Goal: Task Accomplishment & Management: Complete application form

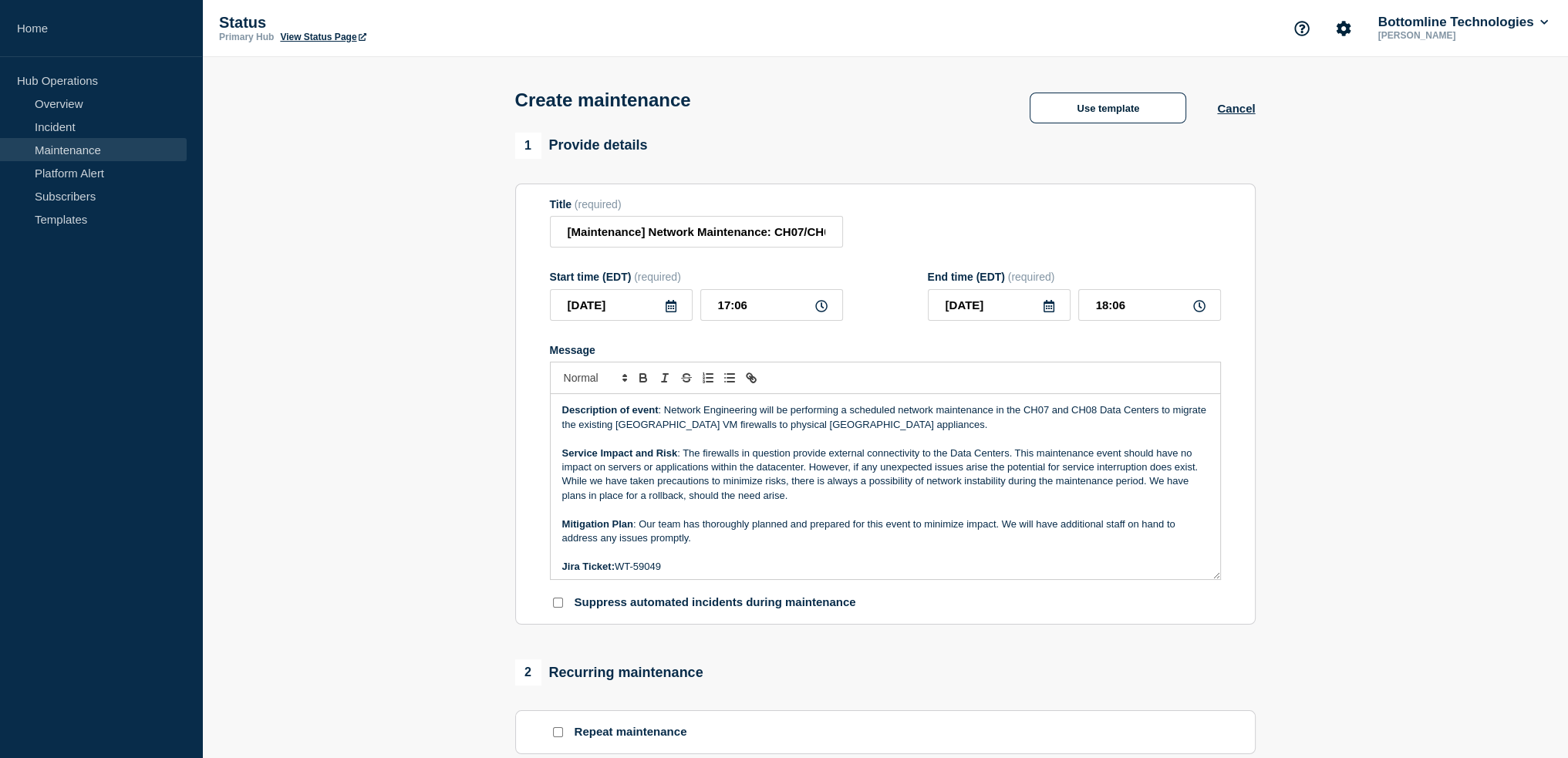
scroll to position [161, 0]
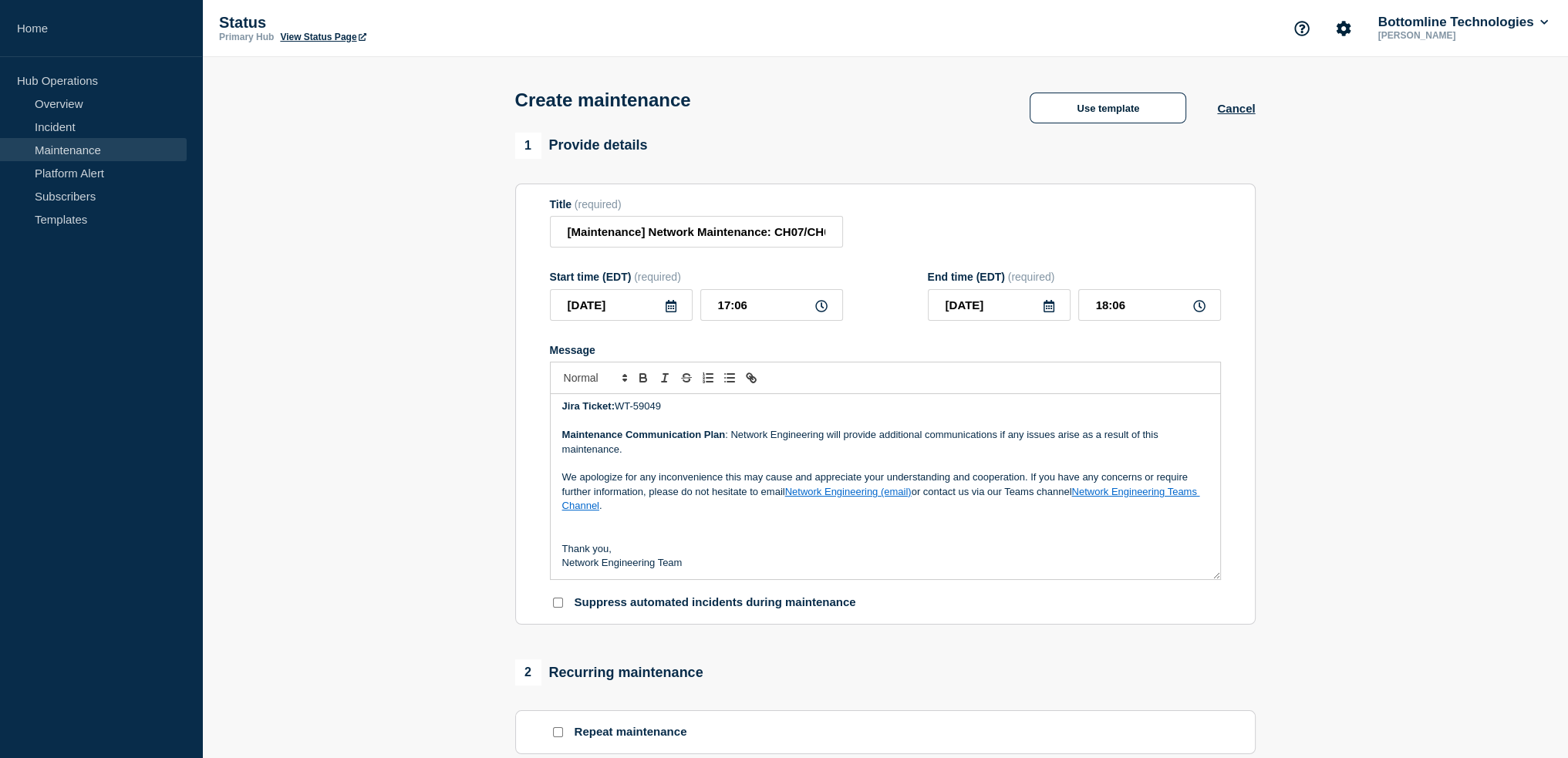
click at [848, 450] on p "Maintenance Communication Plan : Network Engineering will provide additional co…" at bounding box center [885, 442] width 647 height 29
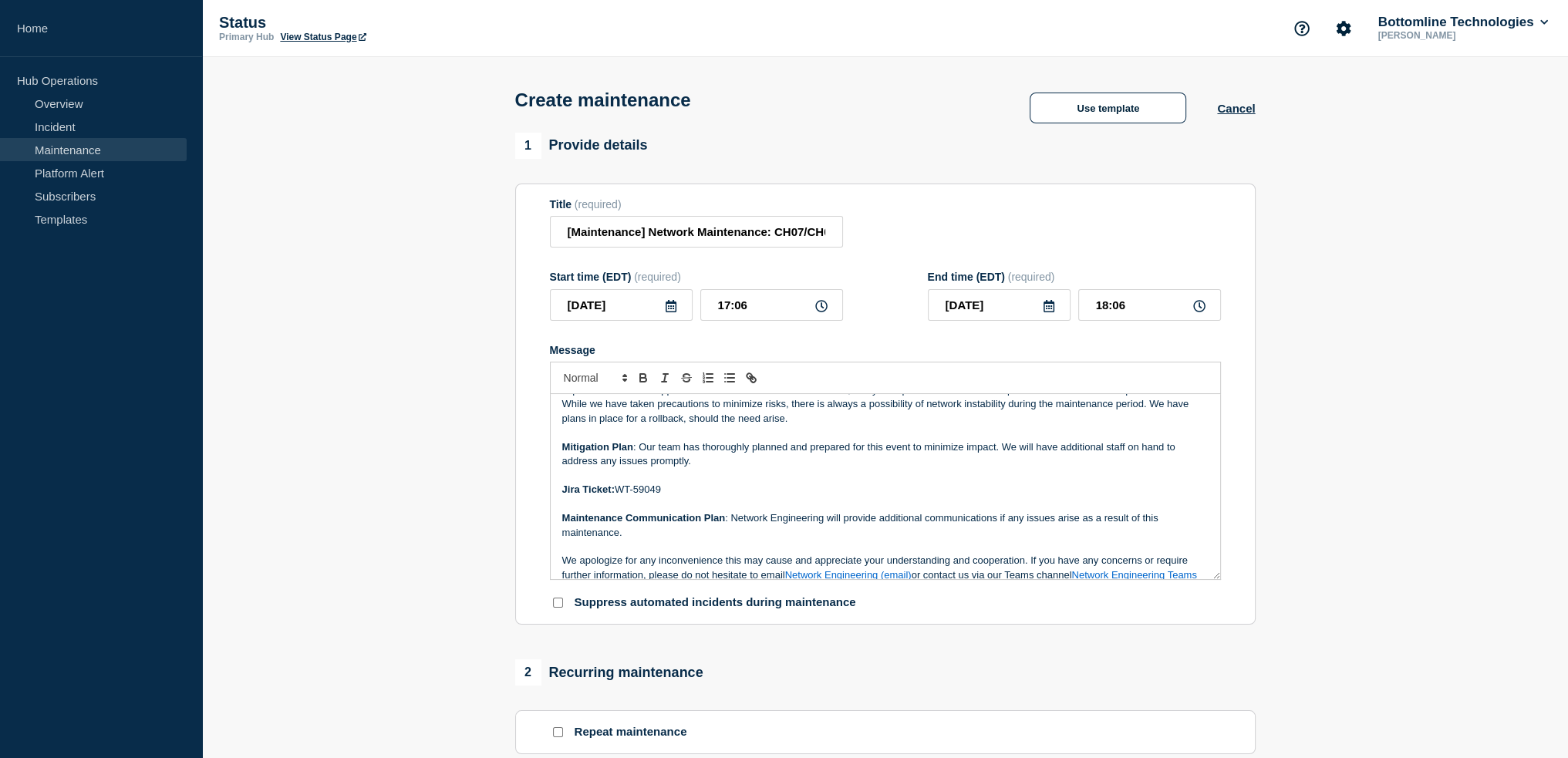
scroll to position [0, 0]
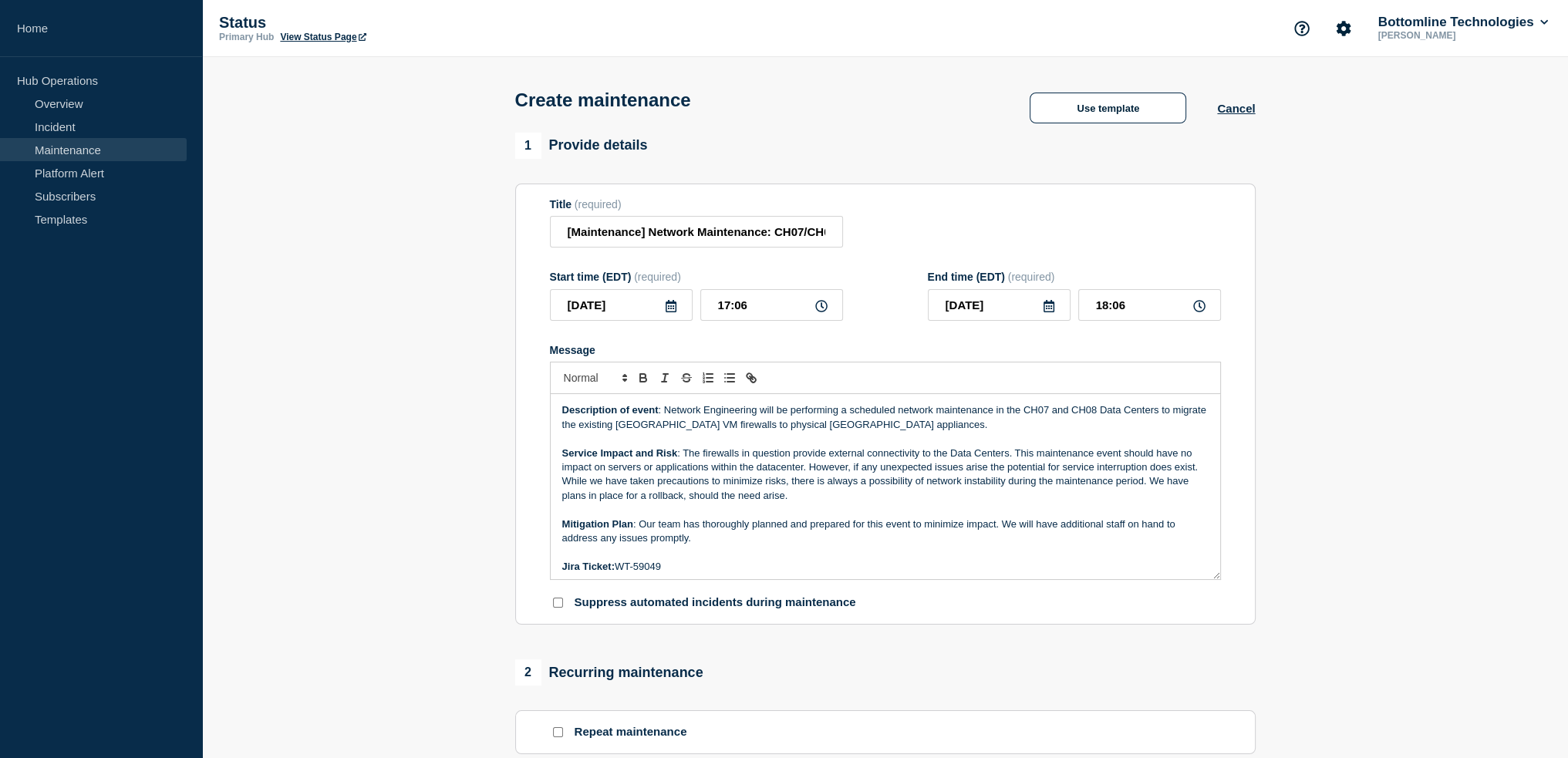
click at [948, 459] on p "Service Impact and Risk : The firewalls in question provide external connectivi…" at bounding box center [885, 475] width 647 height 57
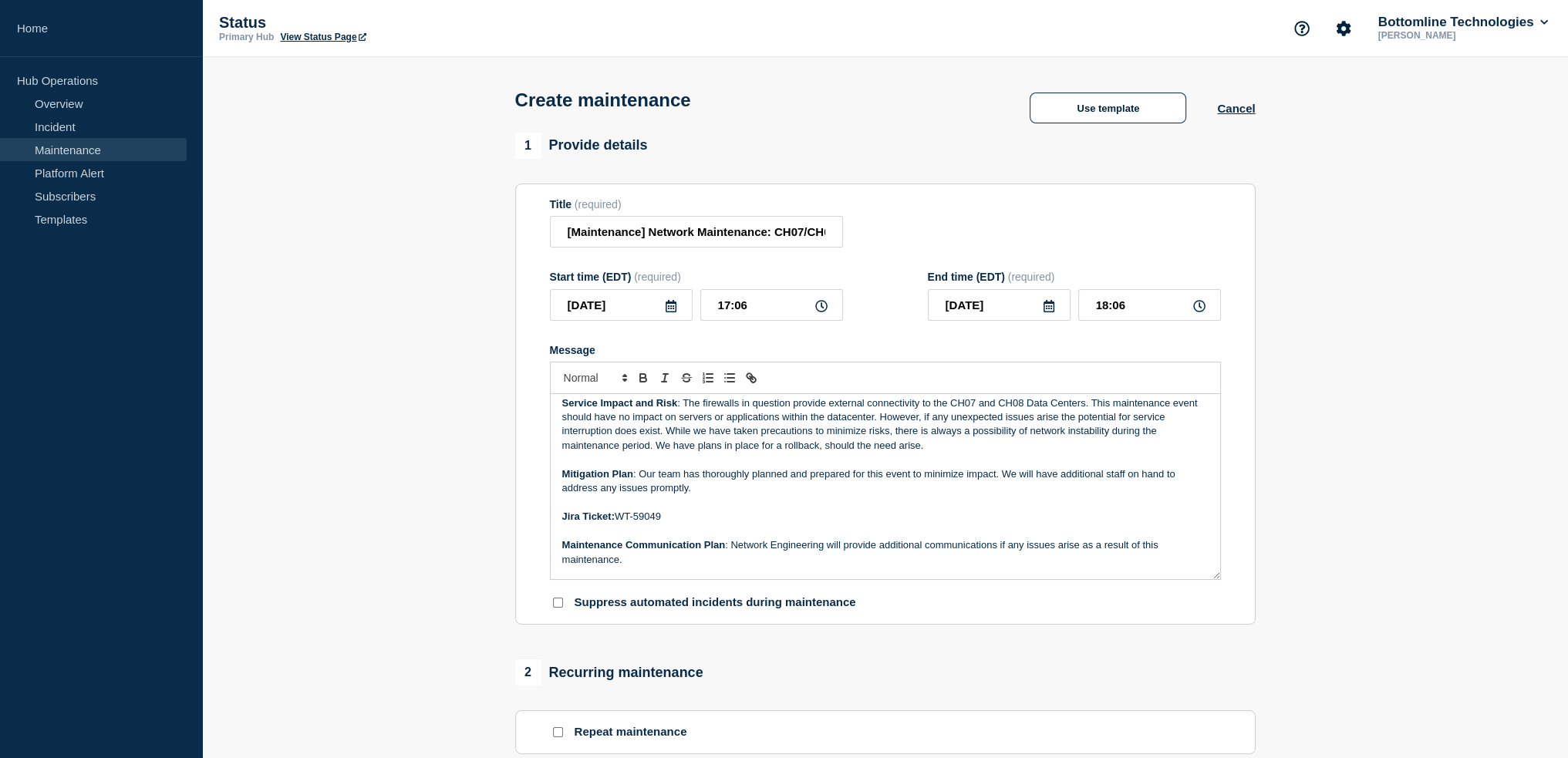
scroll to position [77, 0]
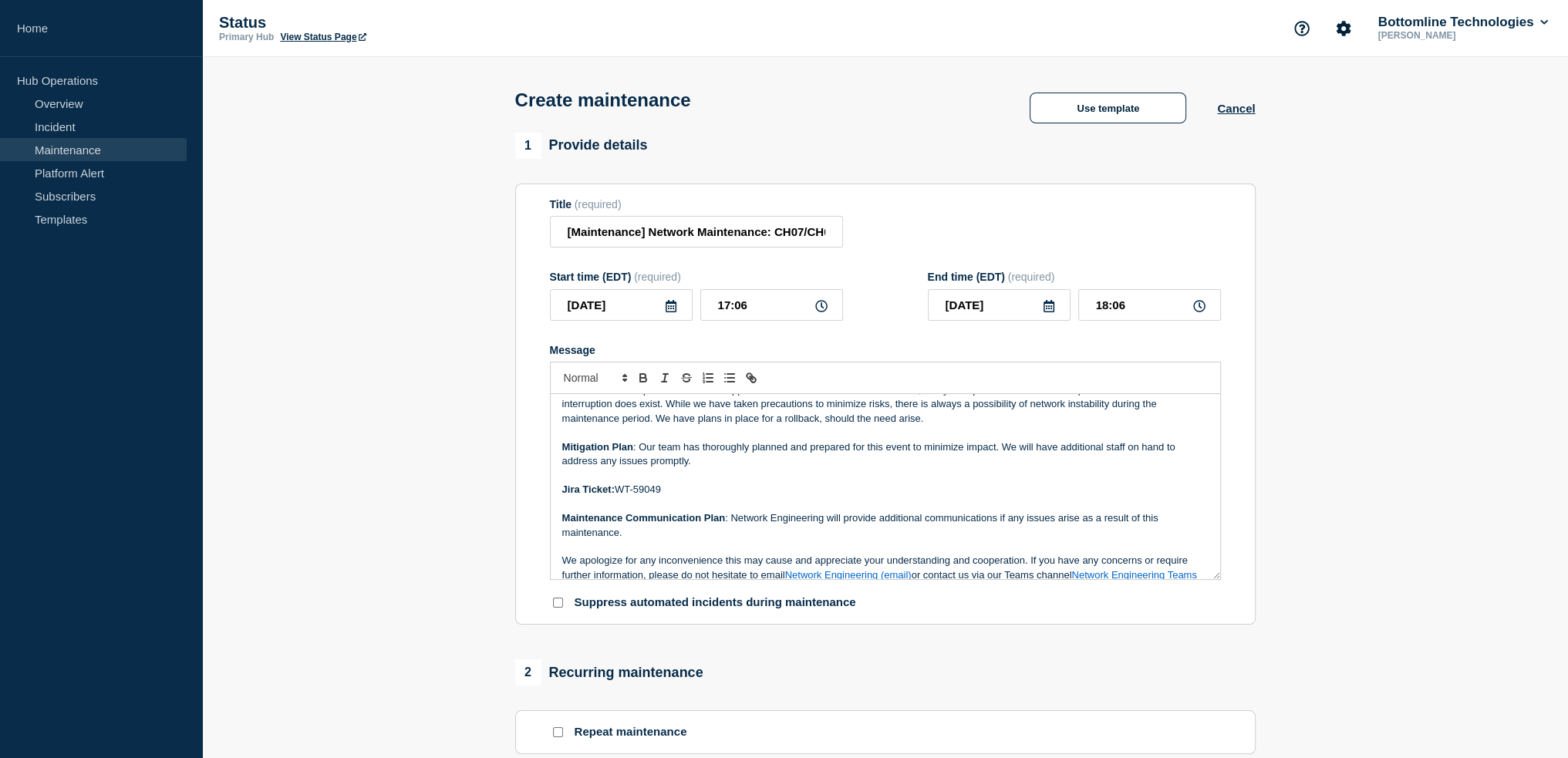
drag, startPoint x: 668, startPoint y: 496, endPoint x: 618, endPoint y: 496, distance: 50.0
click at [618, 496] on p "Jira Ticket: WT-59049" at bounding box center [885, 490] width 647 height 14
copy p "WT-60156"
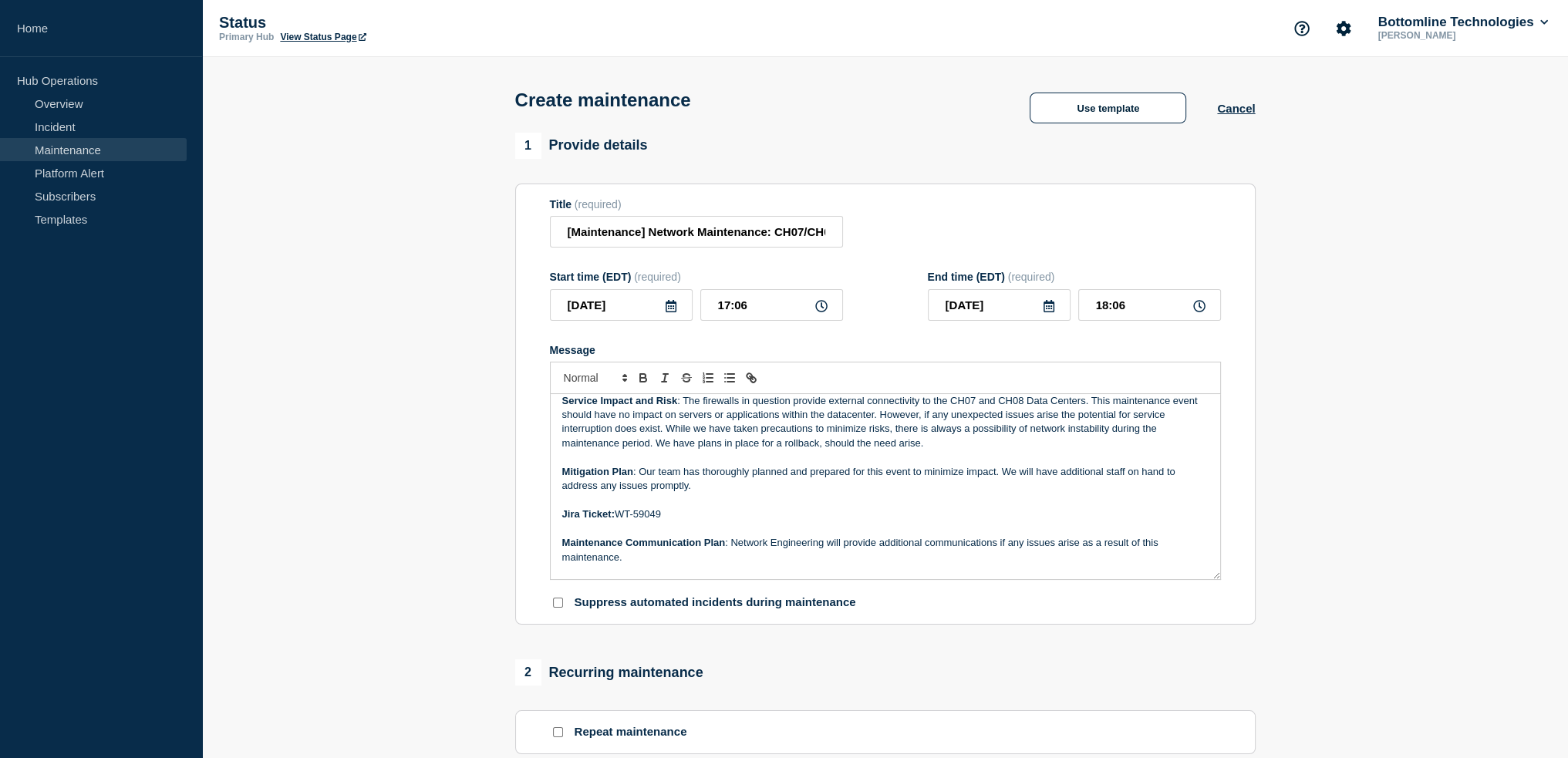
drag, startPoint x: 666, startPoint y: 516, endPoint x: 620, endPoint y: 523, distance: 46.5
click at [620, 521] on p "Jira Ticket: WT-59049" at bounding box center [885, 514] width 647 height 14
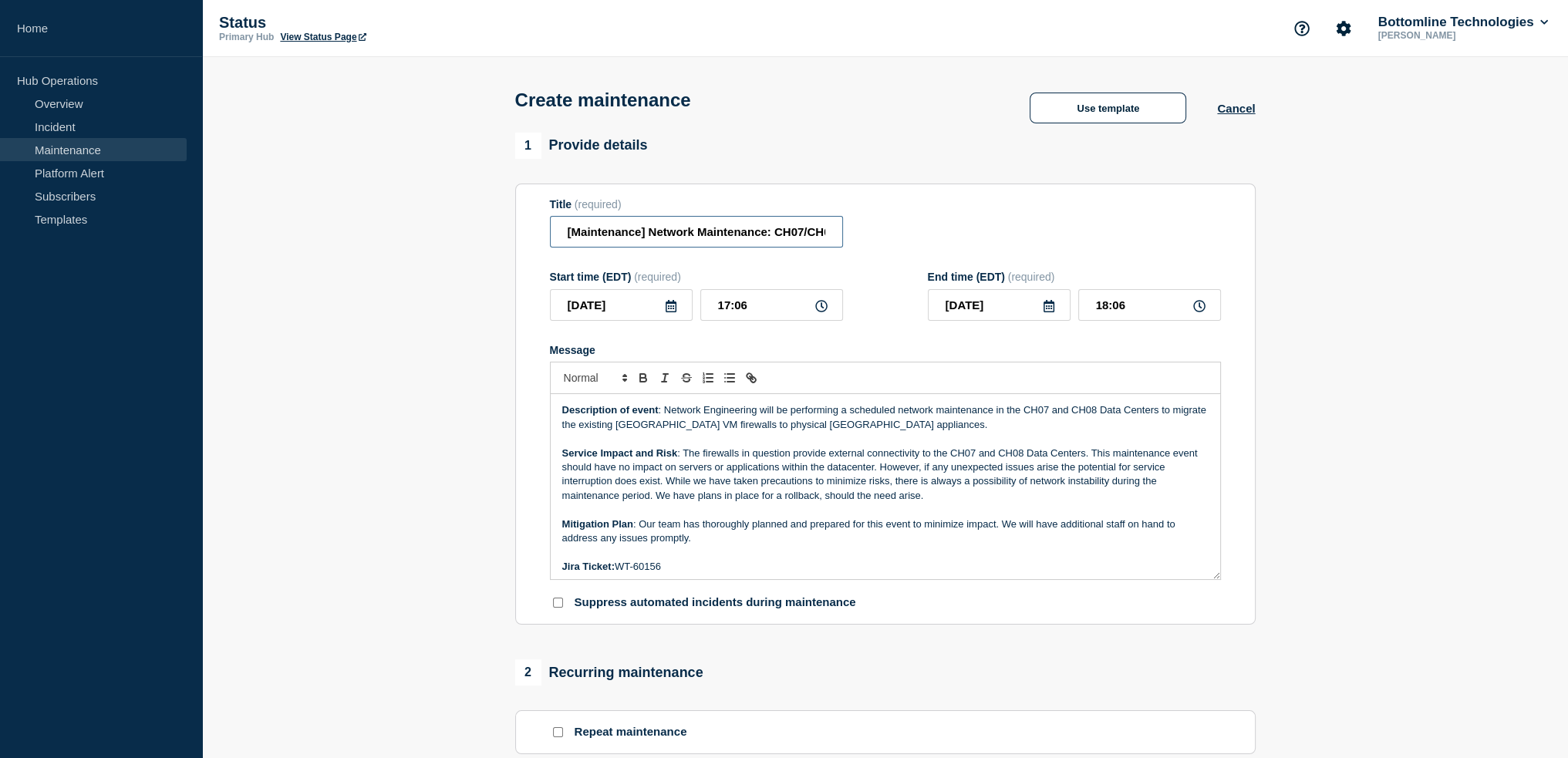
scroll to position [0, 265]
drag, startPoint x: 742, startPoint y: 229, endPoint x: 876, endPoint y: 229, distance: 134.0
click at [876, 229] on div "Title (required) [Maintenance] Network Maintenance: CH07/CH08 - Migrate VM Fire…" at bounding box center [885, 223] width 671 height 50
click at [581, 233] on input "[Maintenance] Network Maintenance: CH07/CH08 - Migrate VM Firewalls to Physical…" at bounding box center [697, 232] width 294 height 32
click at [583, 237] on input "[Maintenance] Network Maintenance: CH07/CH08 - Migrate VM Firewalls to Physical…" at bounding box center [697, 232] width 294 height 32
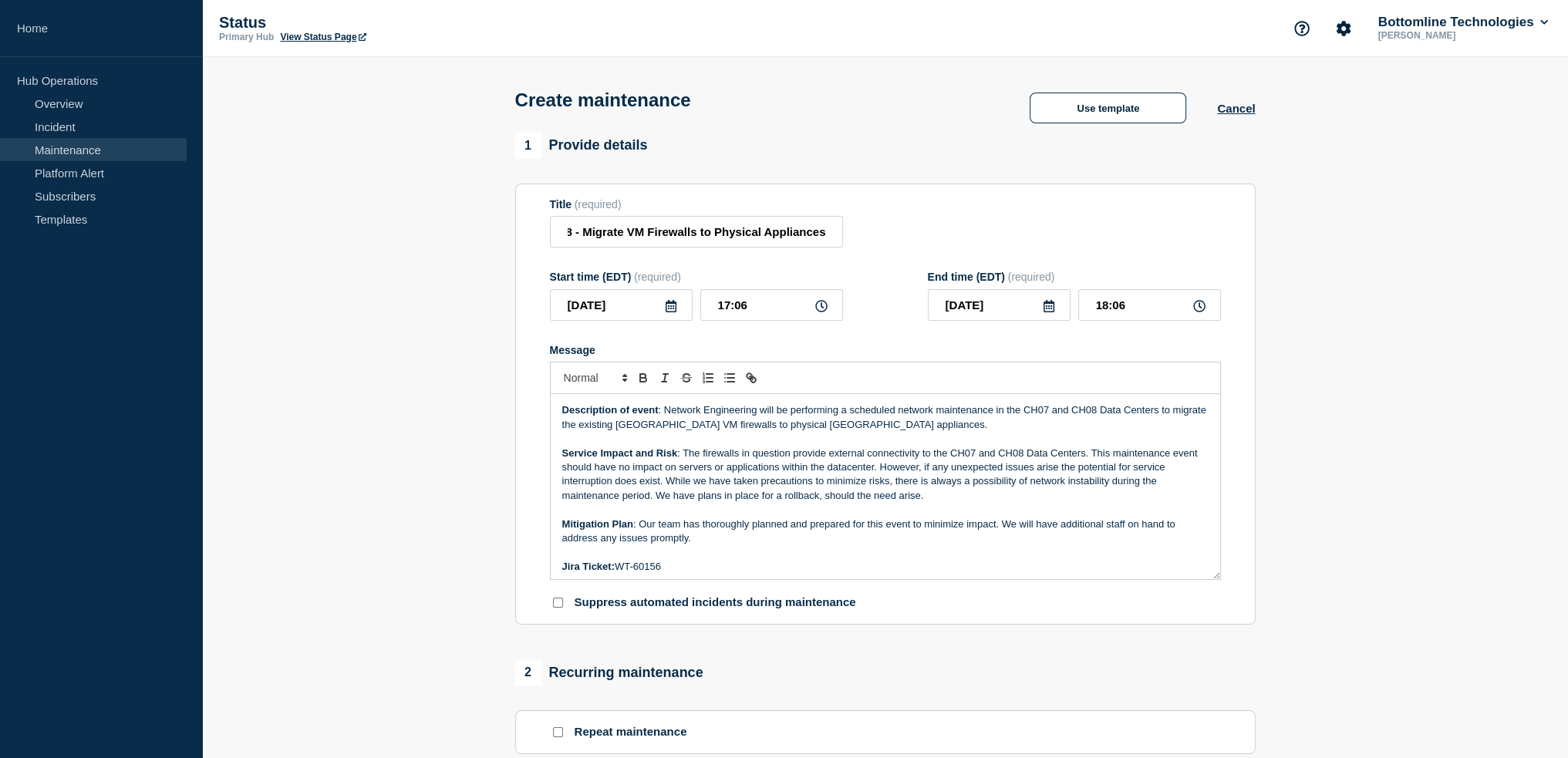
scroll to position [0, 0]
click at [666, 312] on icon at bounding box center [671, 306] width 12 height 12
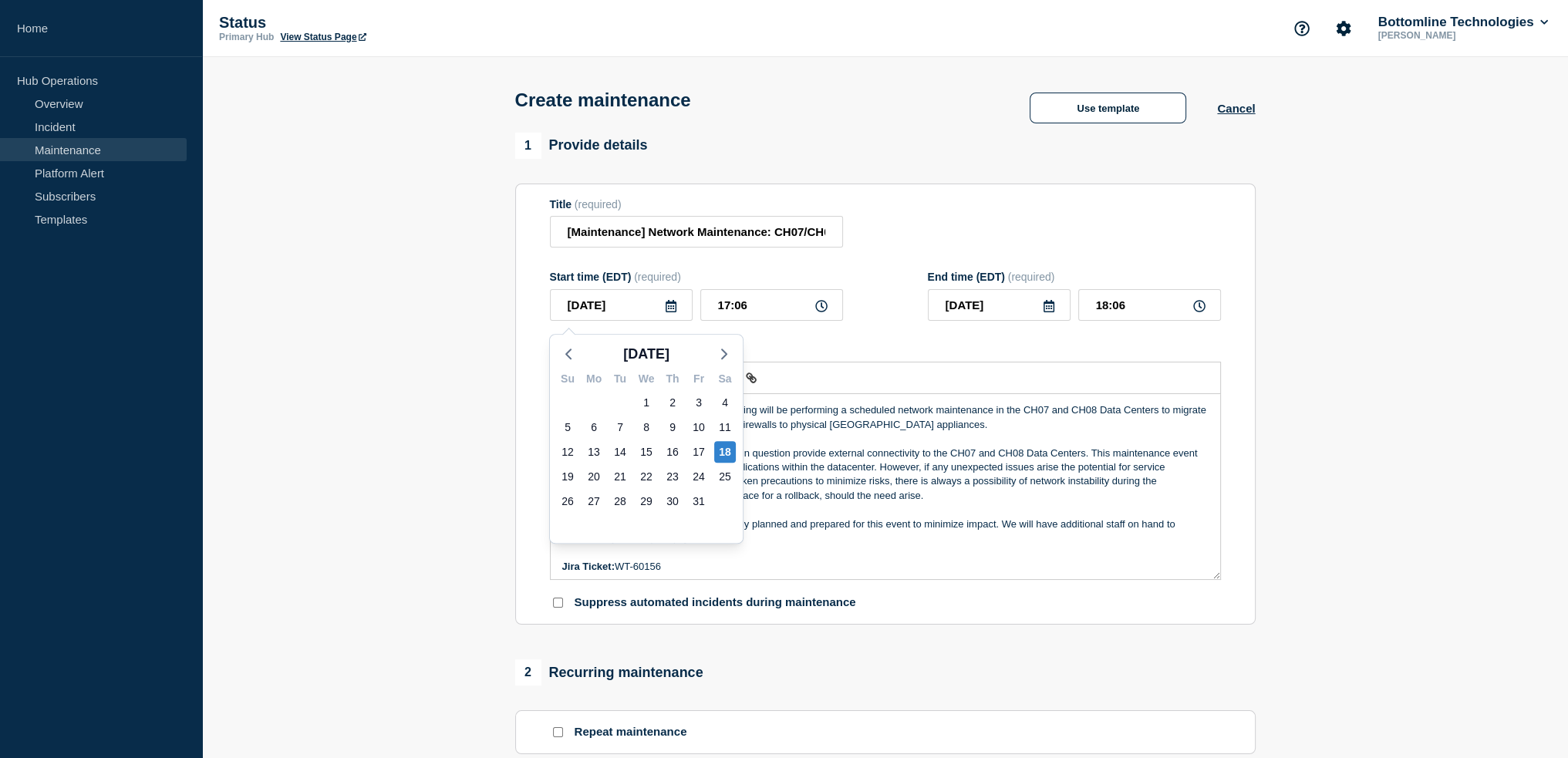
click at [866, 271] on form "Title (required) [Maintenance] Network Maintenance: CH07/CH08 - Migrate VM Fire…" at bounding box center [885, 404] width 671 height 412
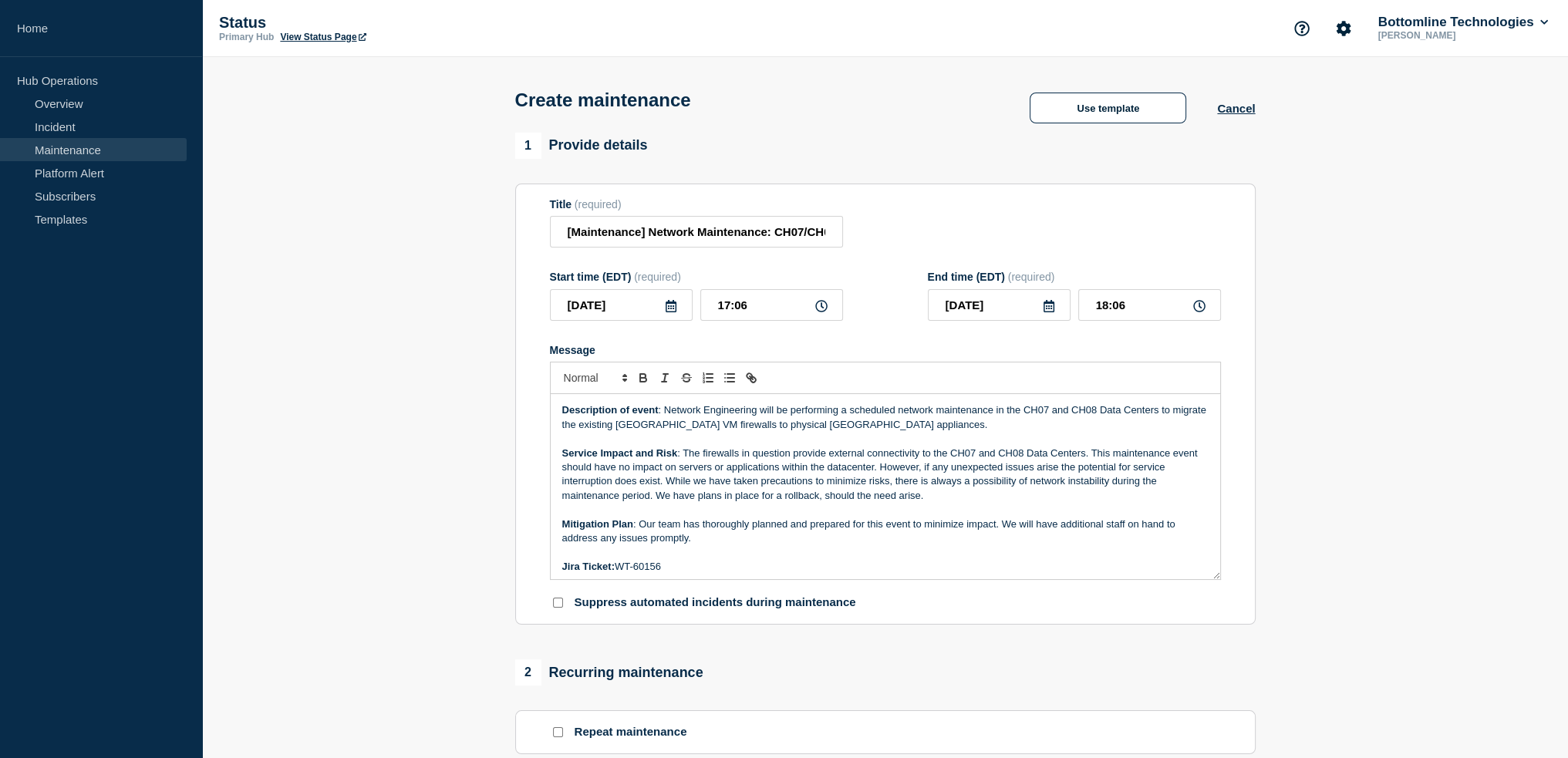
click at [817, 312] on icon at bounding box center [821, 306] width 12 height 12
click at [748, 307] on input "17:06" at bounding box center [772, 305] width 143 height 32
click at [735, 313] on input "17:06" at bounding box center [772, 305] width 143 height 32
drag, startPoint x: 730, startPoint y: 307, endPoint x: 719, endPoint y: 310, distance: 11.4
click at [719, 310] on input "17:06" at bounding box center [772, 305] width 143 height 32
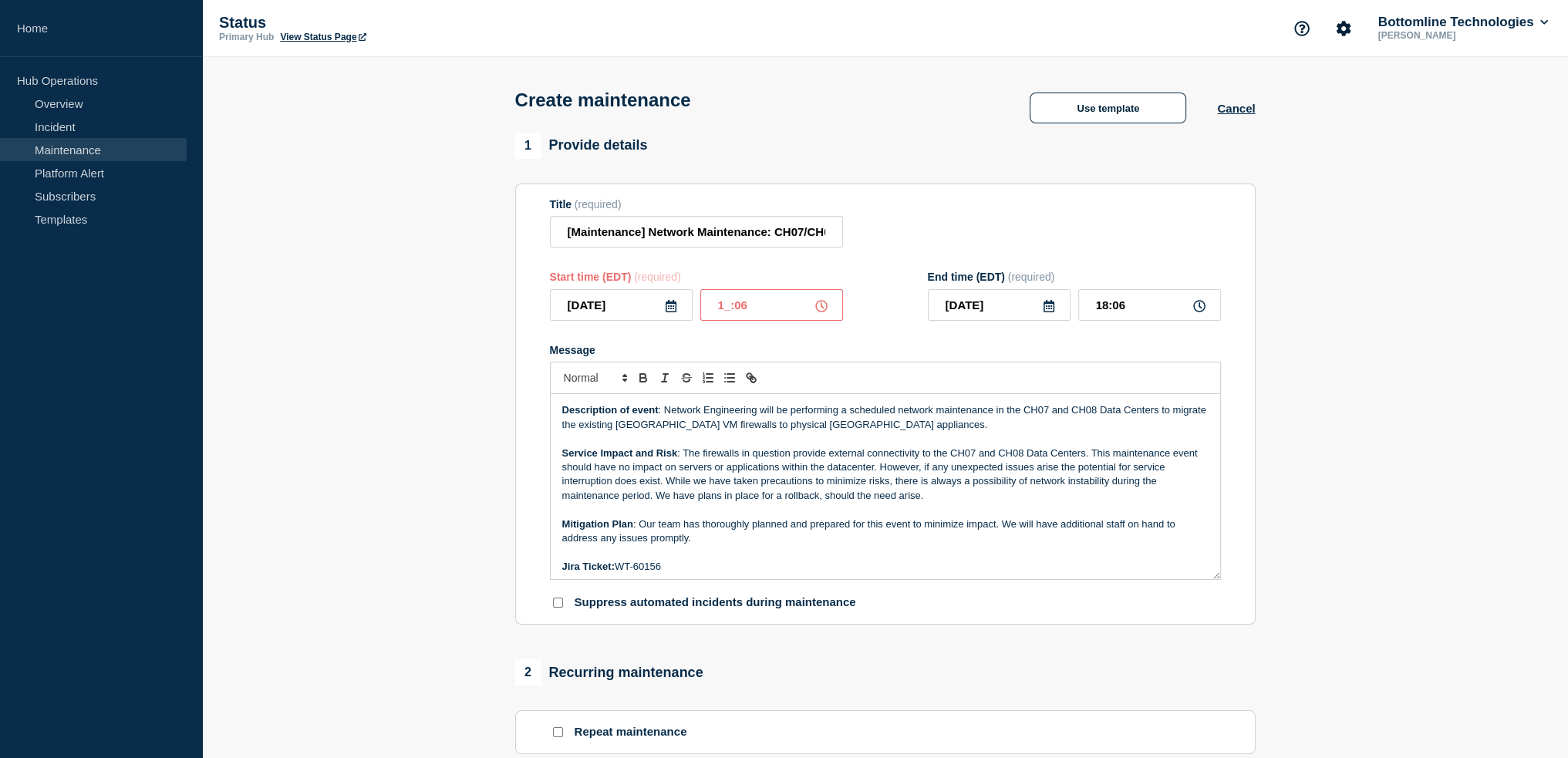
type input "15:06"
type input "16:06"
type input "15:00"
type input "16:00"
click at [1155, 307] on input "16:00" at bounding box center [1150, 305] width 143 height 32
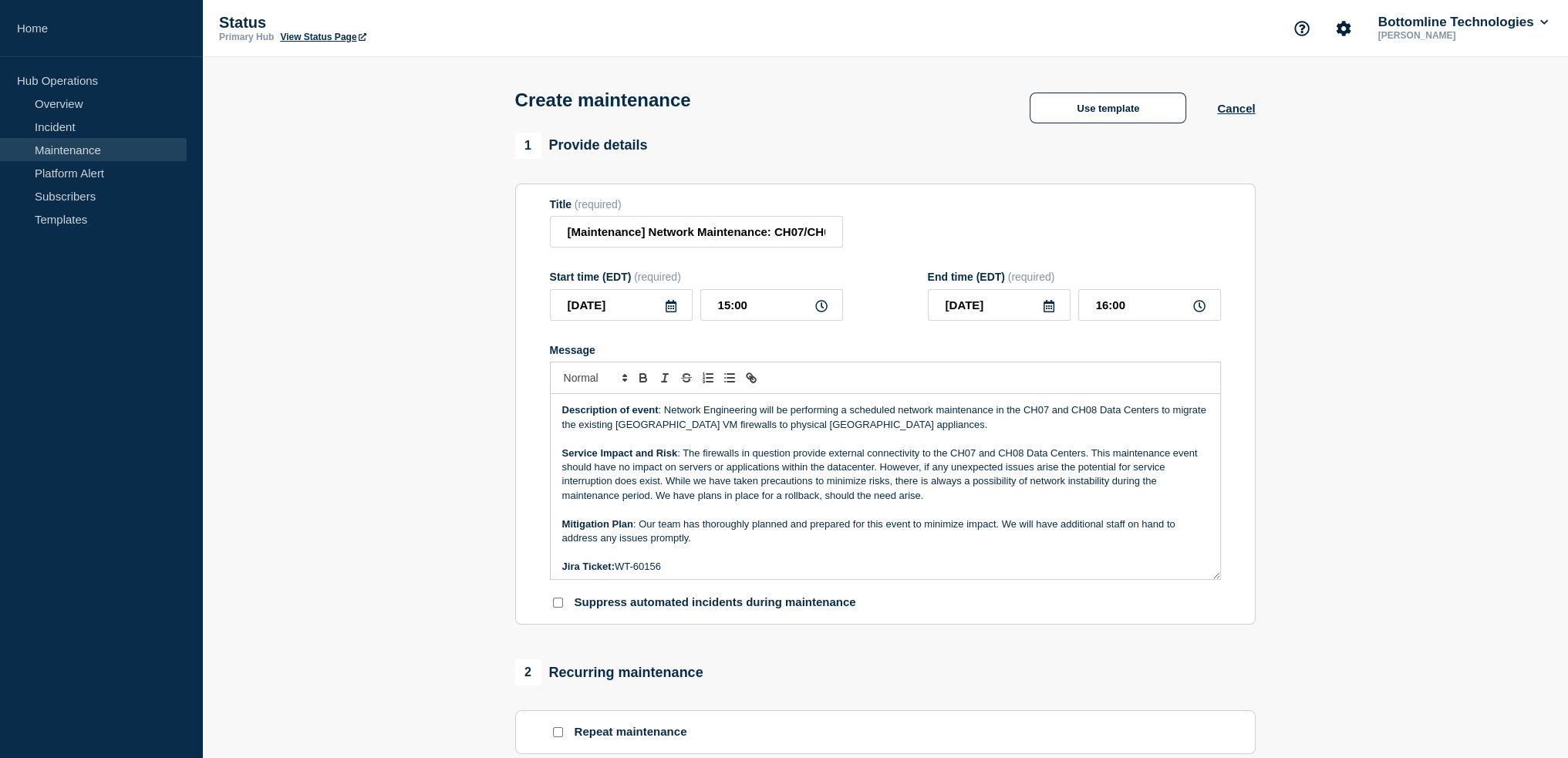
click at [894, 451] on p "Service Impact and Risk : The firewalls in question provide external connectivi…" at bounding box center [885, 475] width 647 height 57
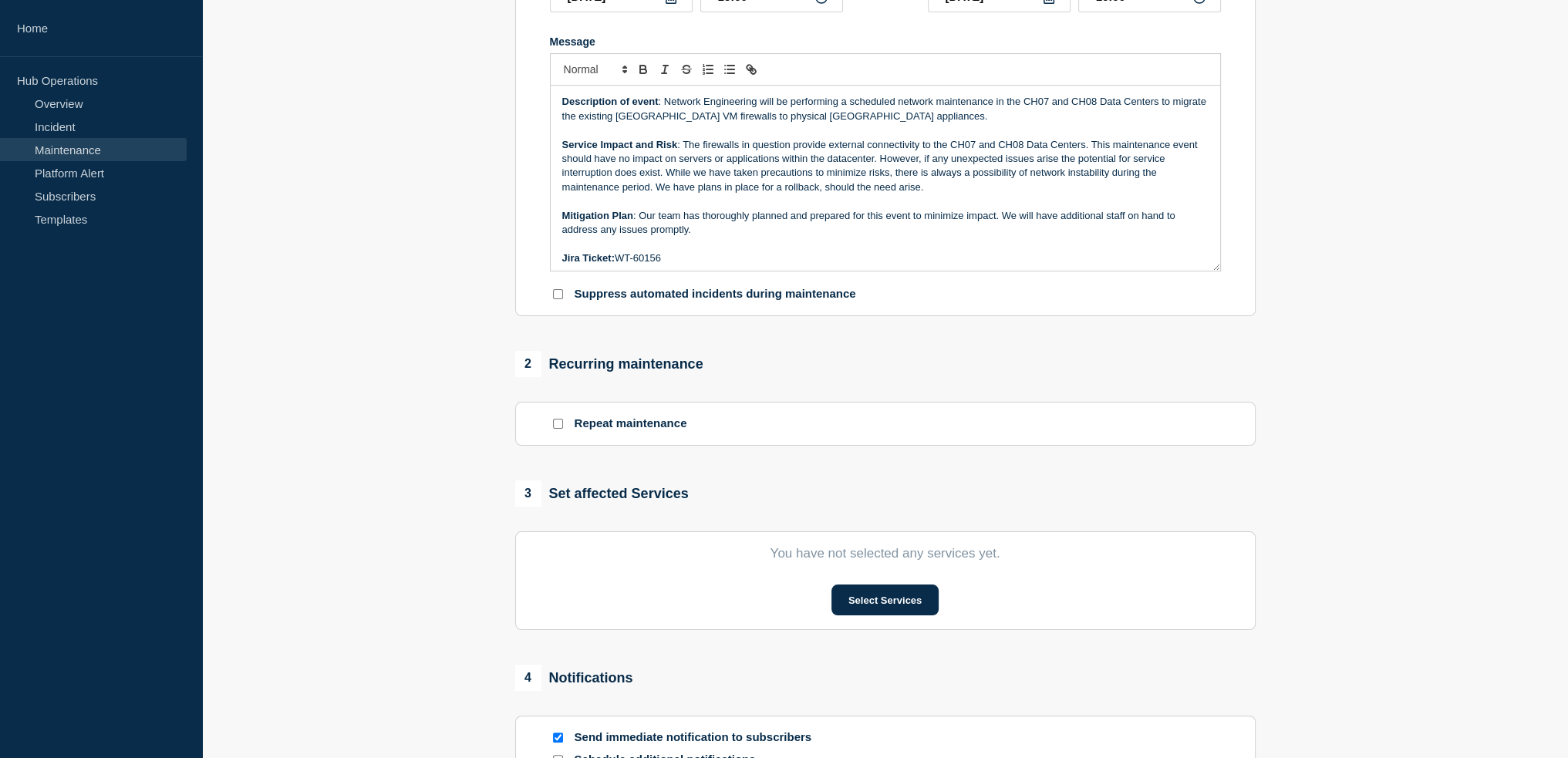
click at [691, 220] on p "Mitigation Plan : Our team has thoroughly planned and prepared for this event t…" at bounding box center [885, 223] width 647 height 29
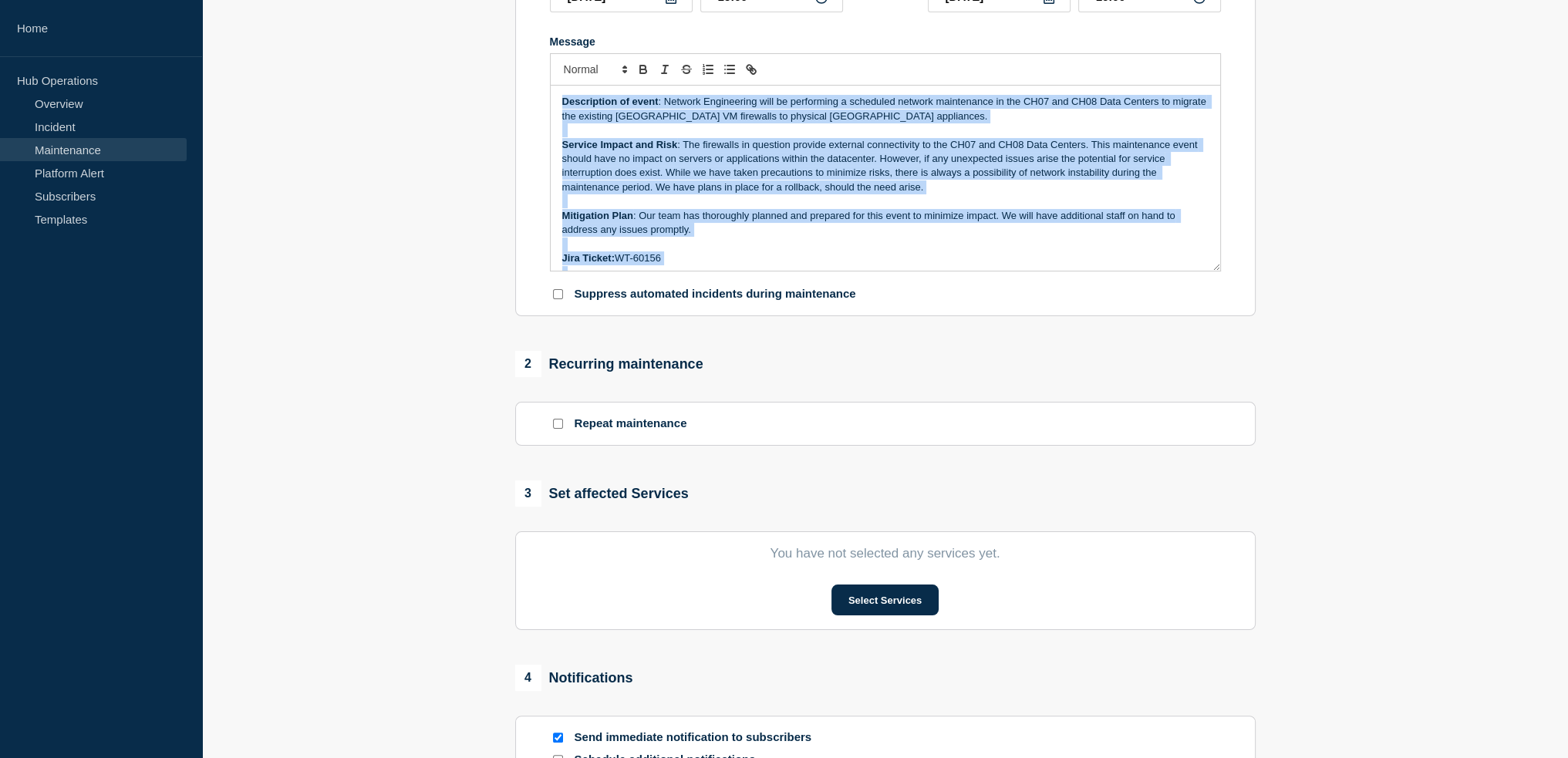
copy div "Description of event : Network Engineering will be performing a scheduled netwo…"
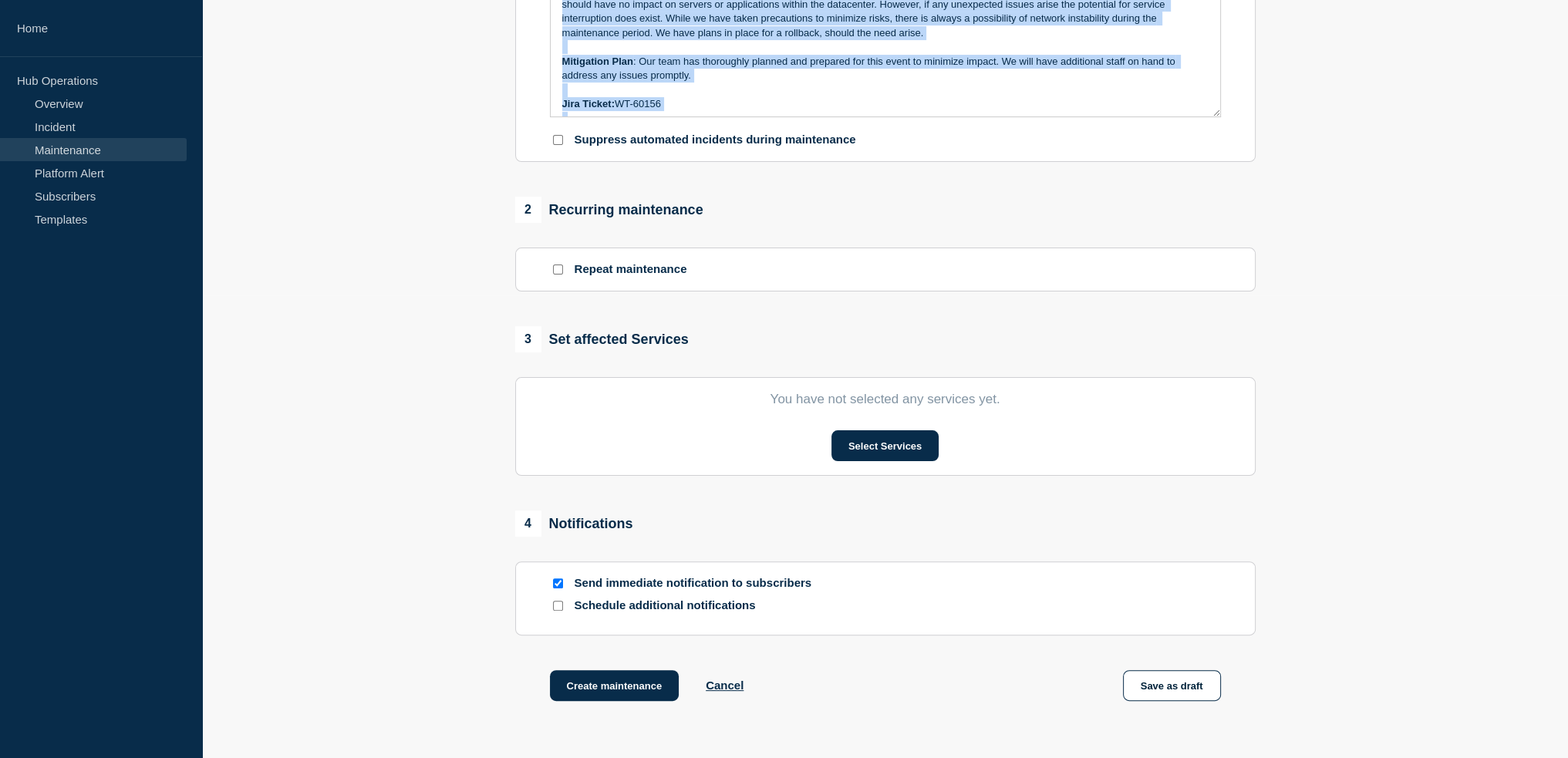
scroll to position [603, 0]
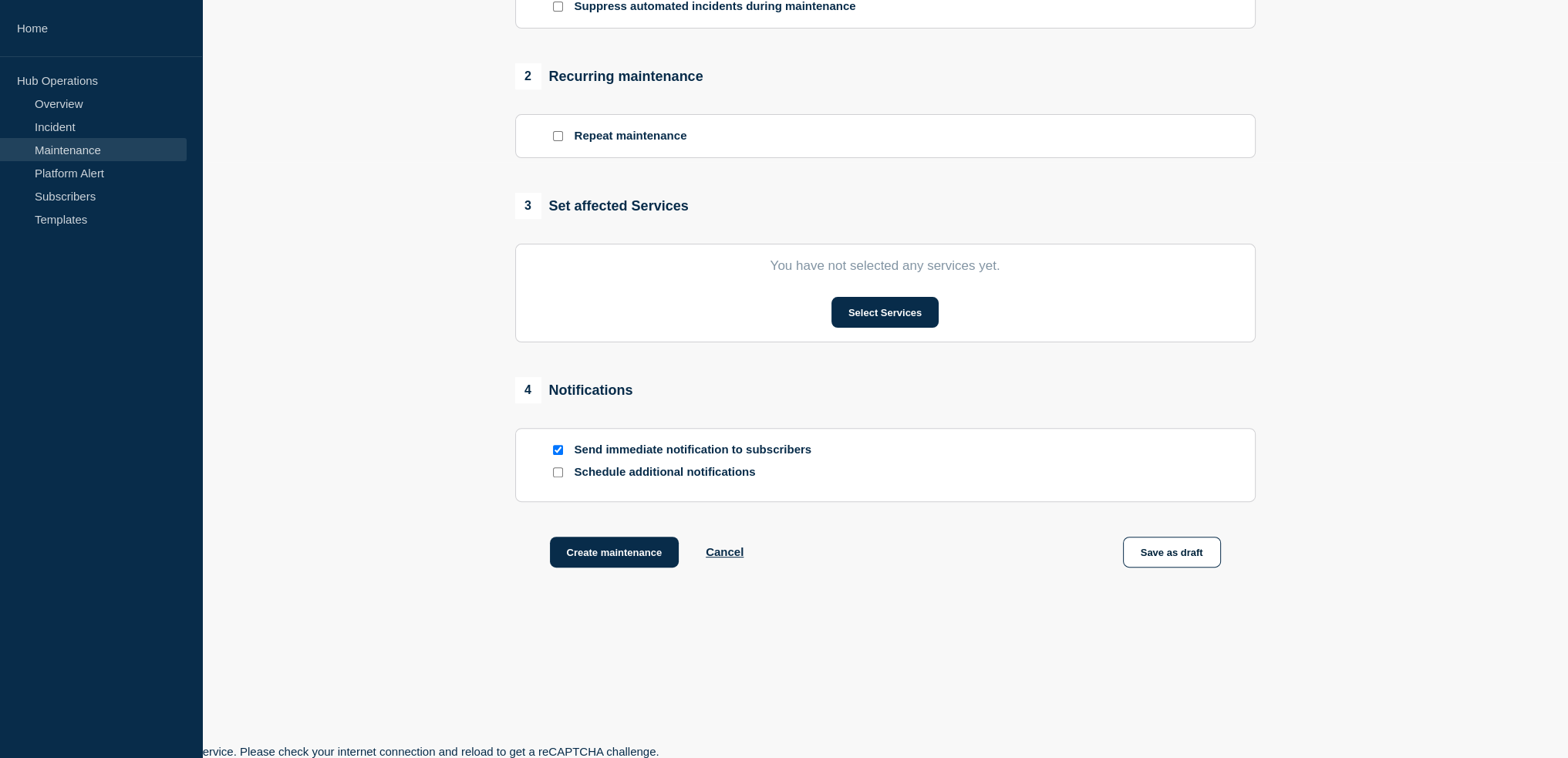
click at [610, 538] on button "Create maintenance" at bounding box center [615, 552] width 130 height 31
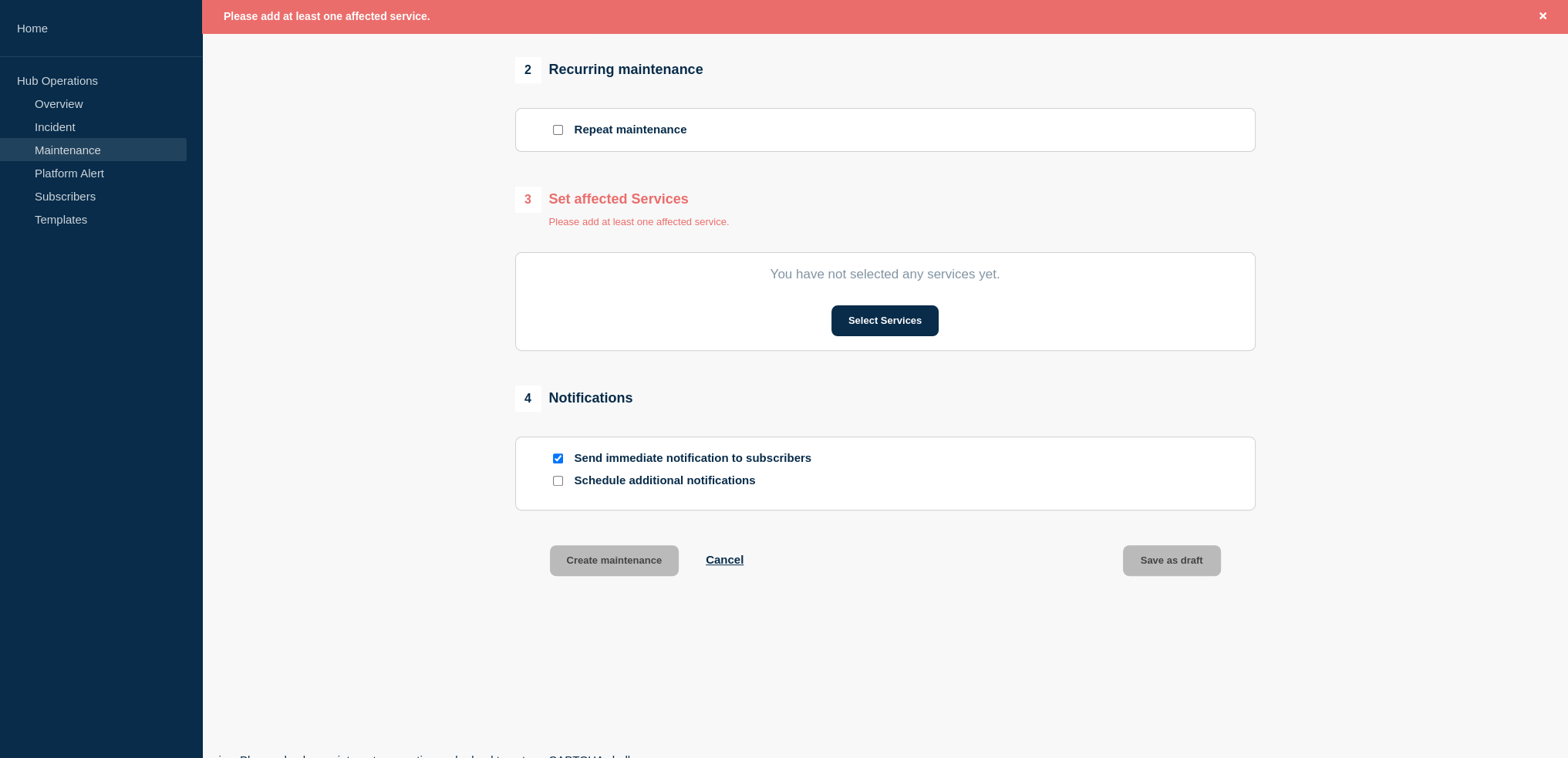
scroll to position [250, 0]
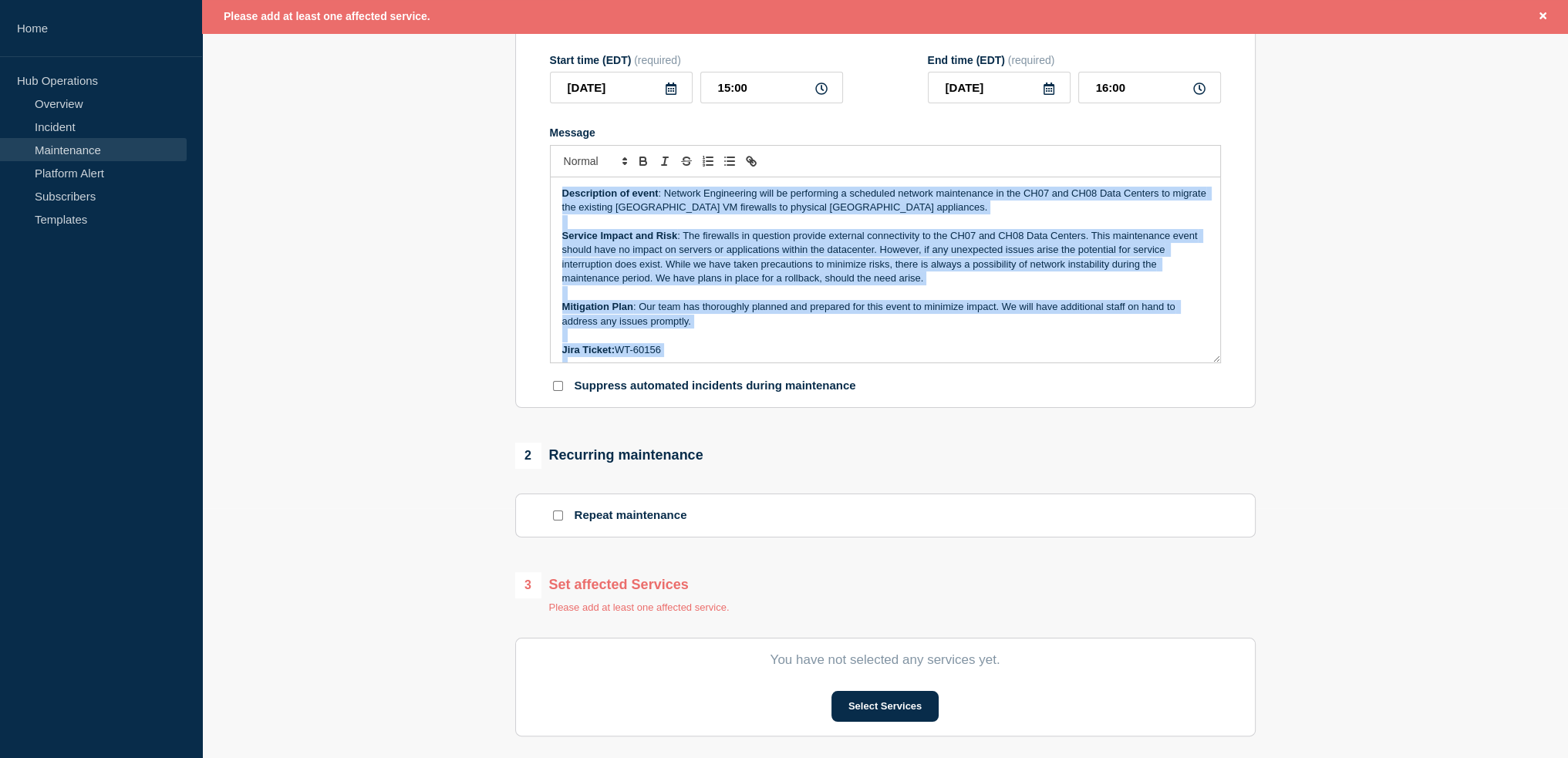
click at [673, 253] on p "Service Impact and Risk : The firewalls in question provide external connectivi…" at bounding box center [885, 257] width 647 height 57
copy div "Description of event : Network Engineering will be performing a scheduled netwo…"
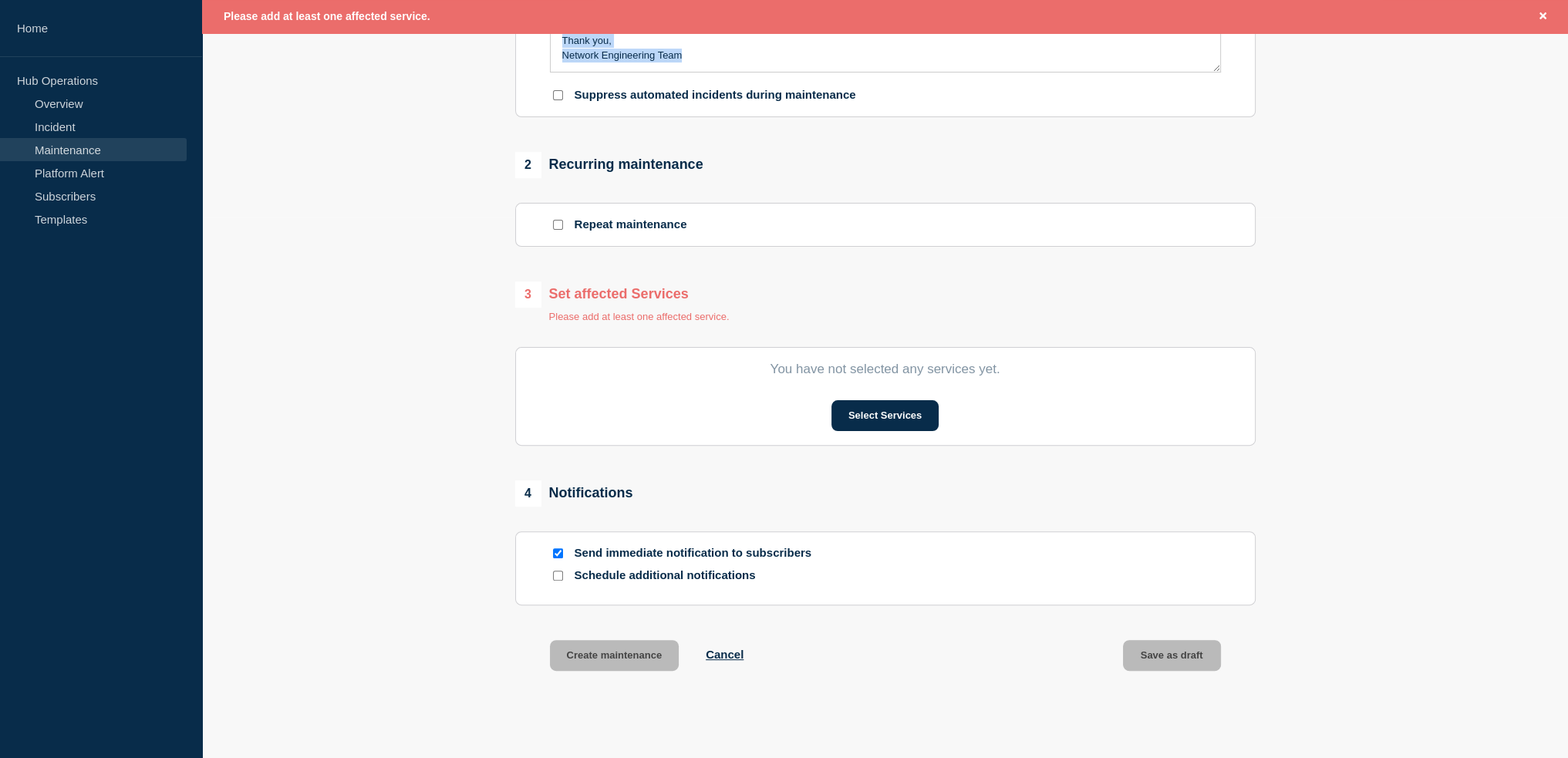
scroll to position [635, 0]
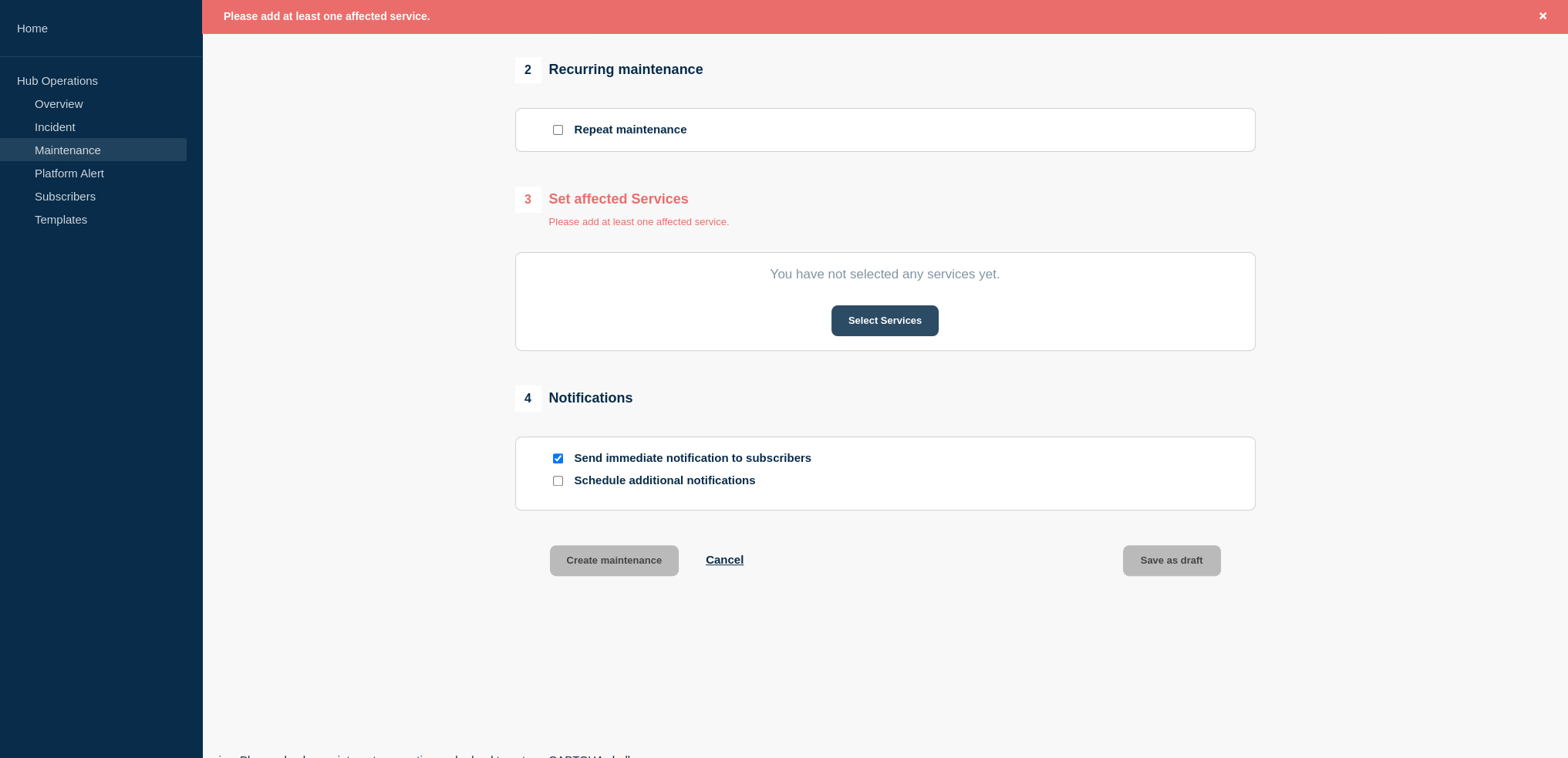
click at [874, 323] on button "Select Services" at bounding box center [884, 320] width 107 height 31
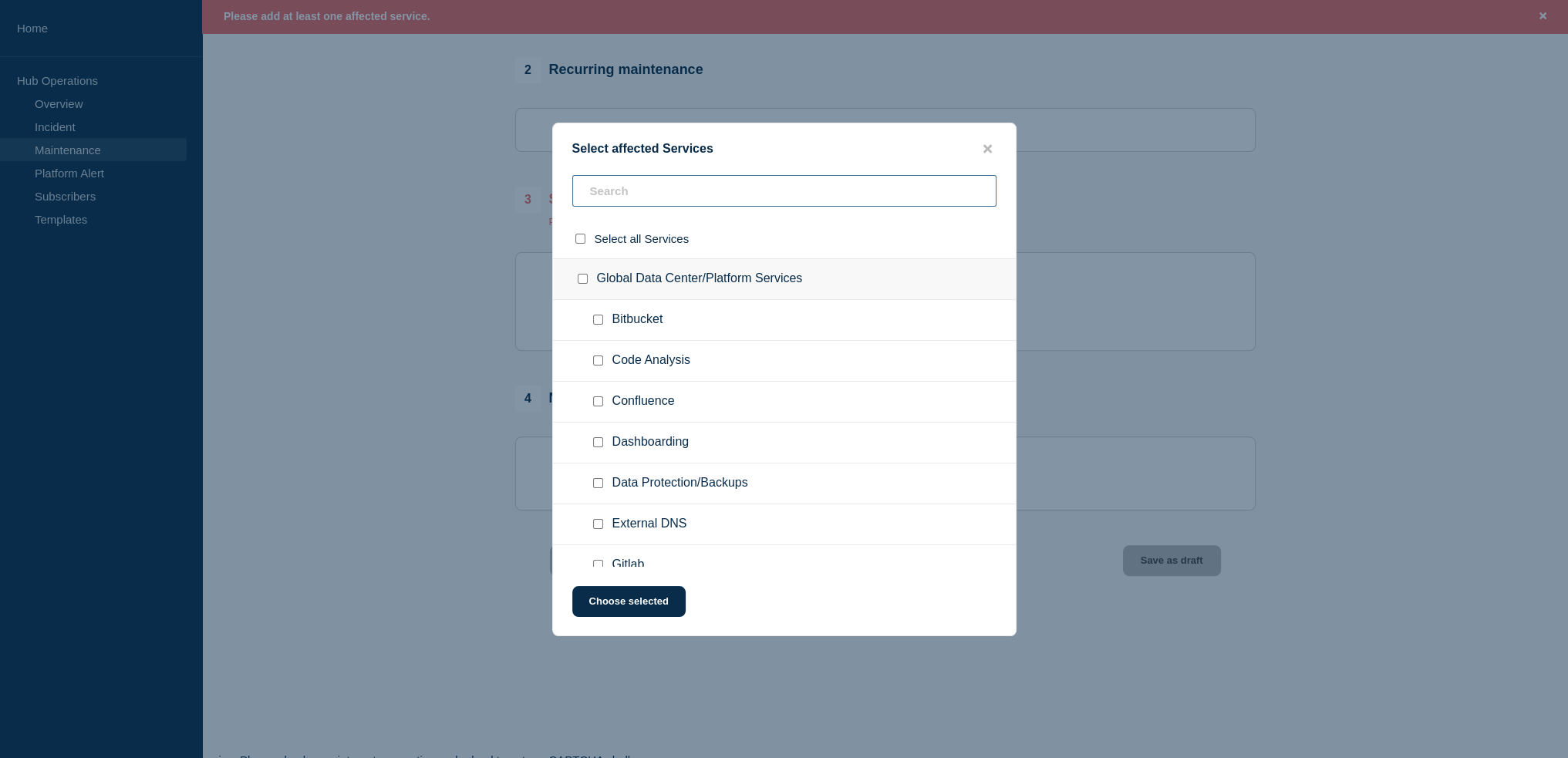
click at [621, 190] on input "text" at bounding box center [784, 191] width 425 height 32
type input "FIREWA"
click at [595, 403] on input "Firewalling checkbox" at bounding box center [598, 401] width 10 height 10
checkbox input "true"
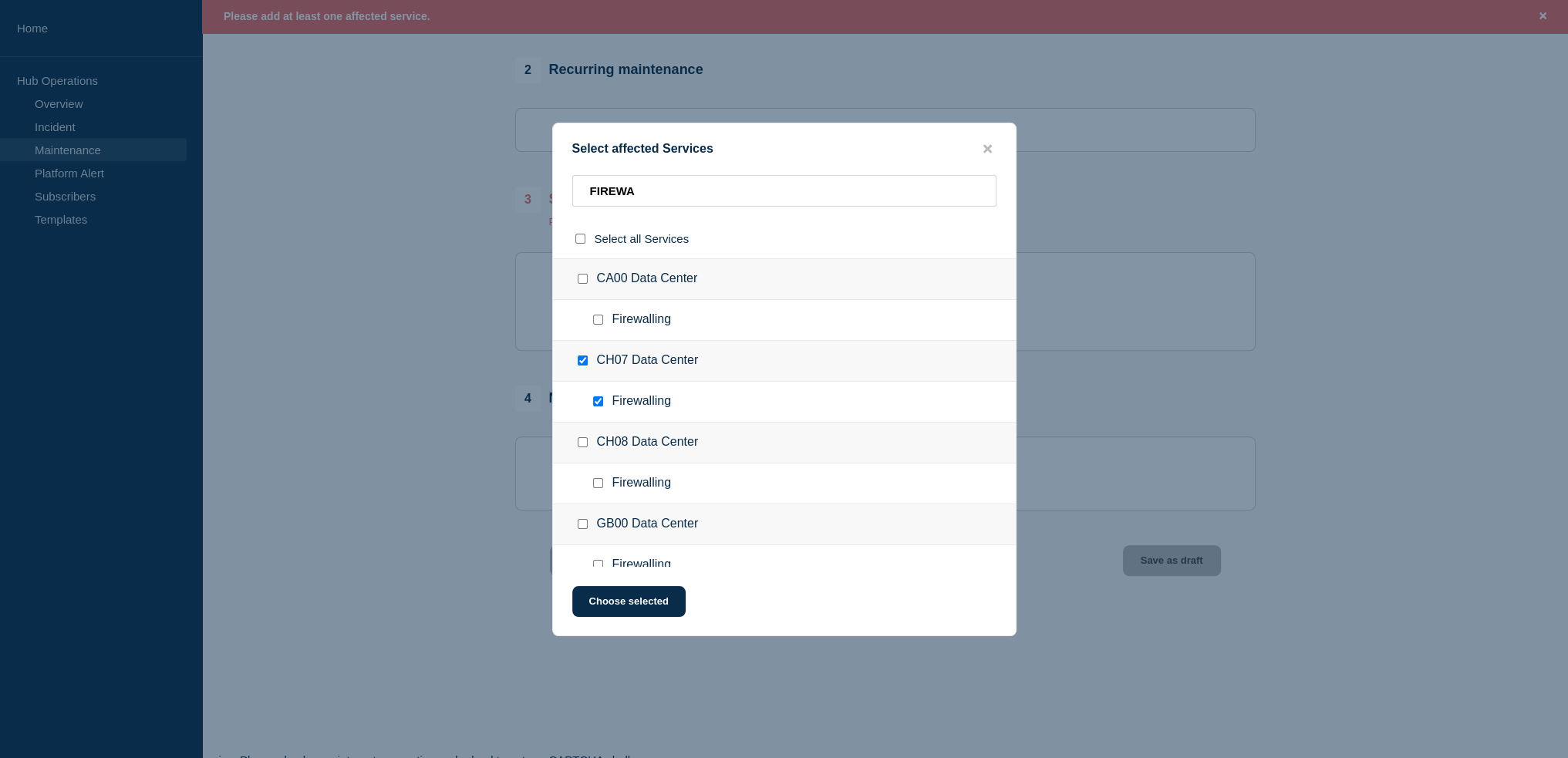
click at [598, 481] on input "Firewalling checkbox" at bounding box center [598, 483] width 10 height 10
checkbox input "true"
click at [605, 612] on button "Choose selected" at bounding box center [629, 601] width 113 height 31
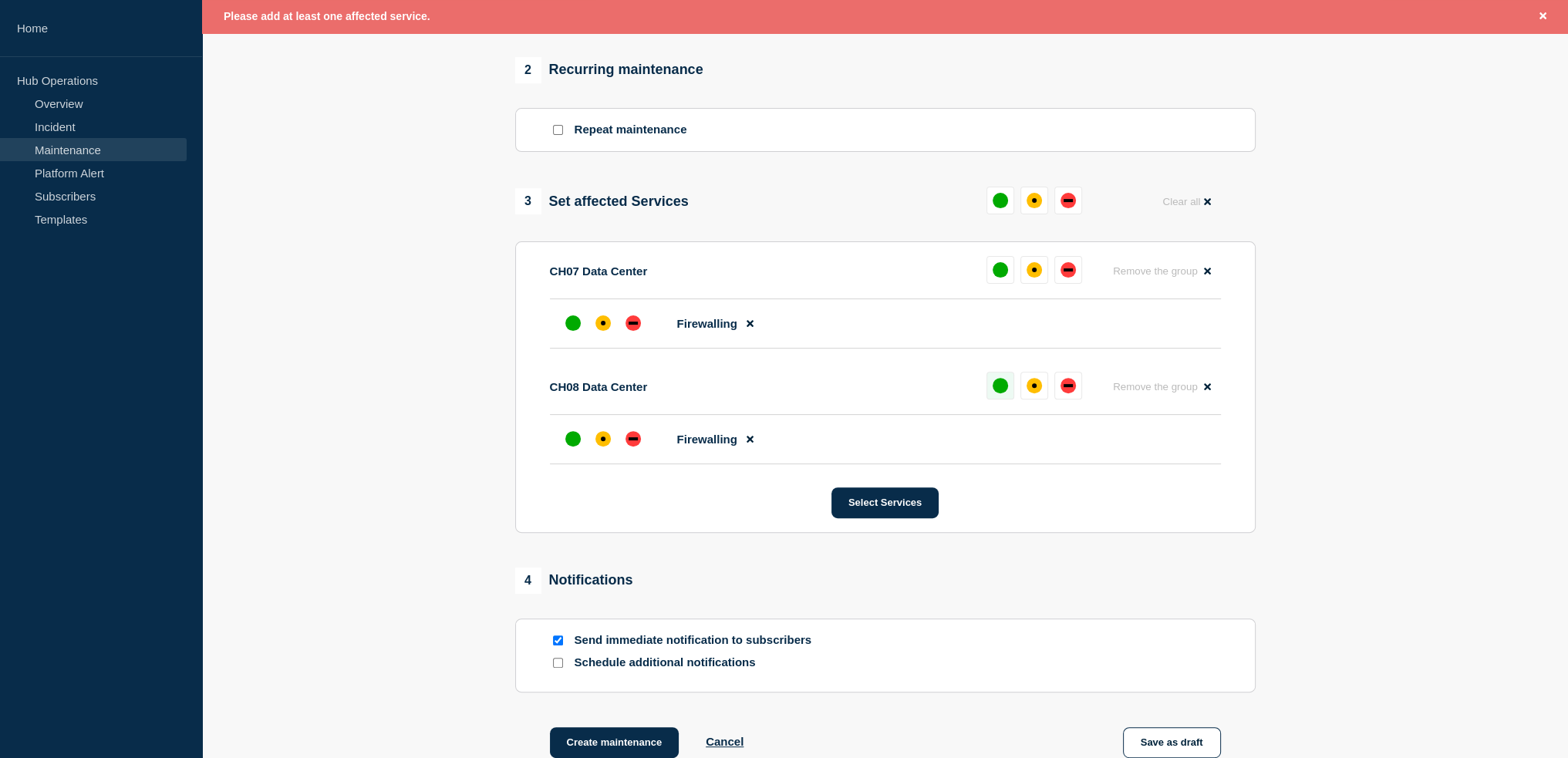
click at [991, 390] on button at bounding box center [1000, 386] width 28 height 28
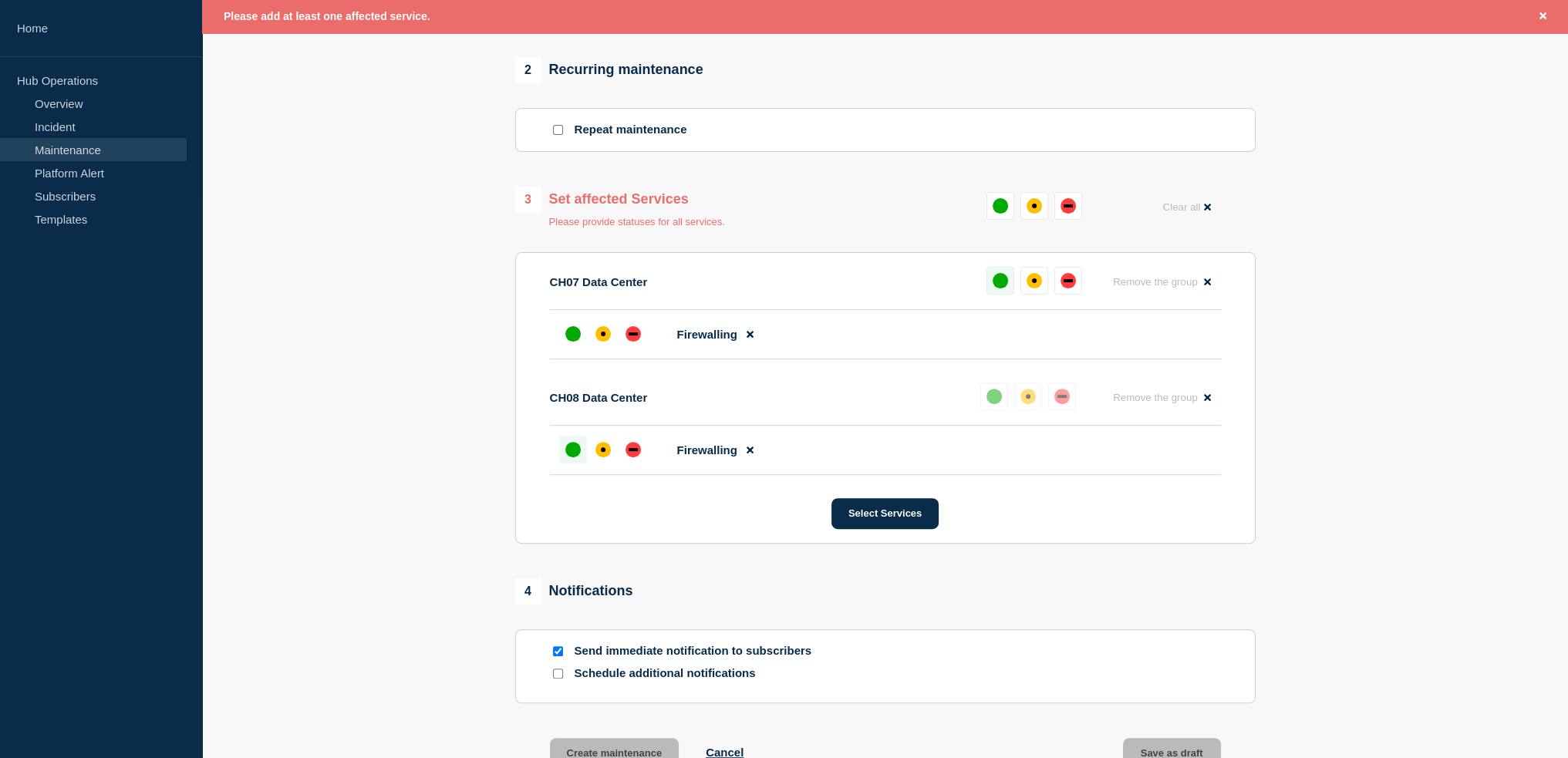
click at [993, 281] on button at bounding box center [1000, 281] width 28 height 28
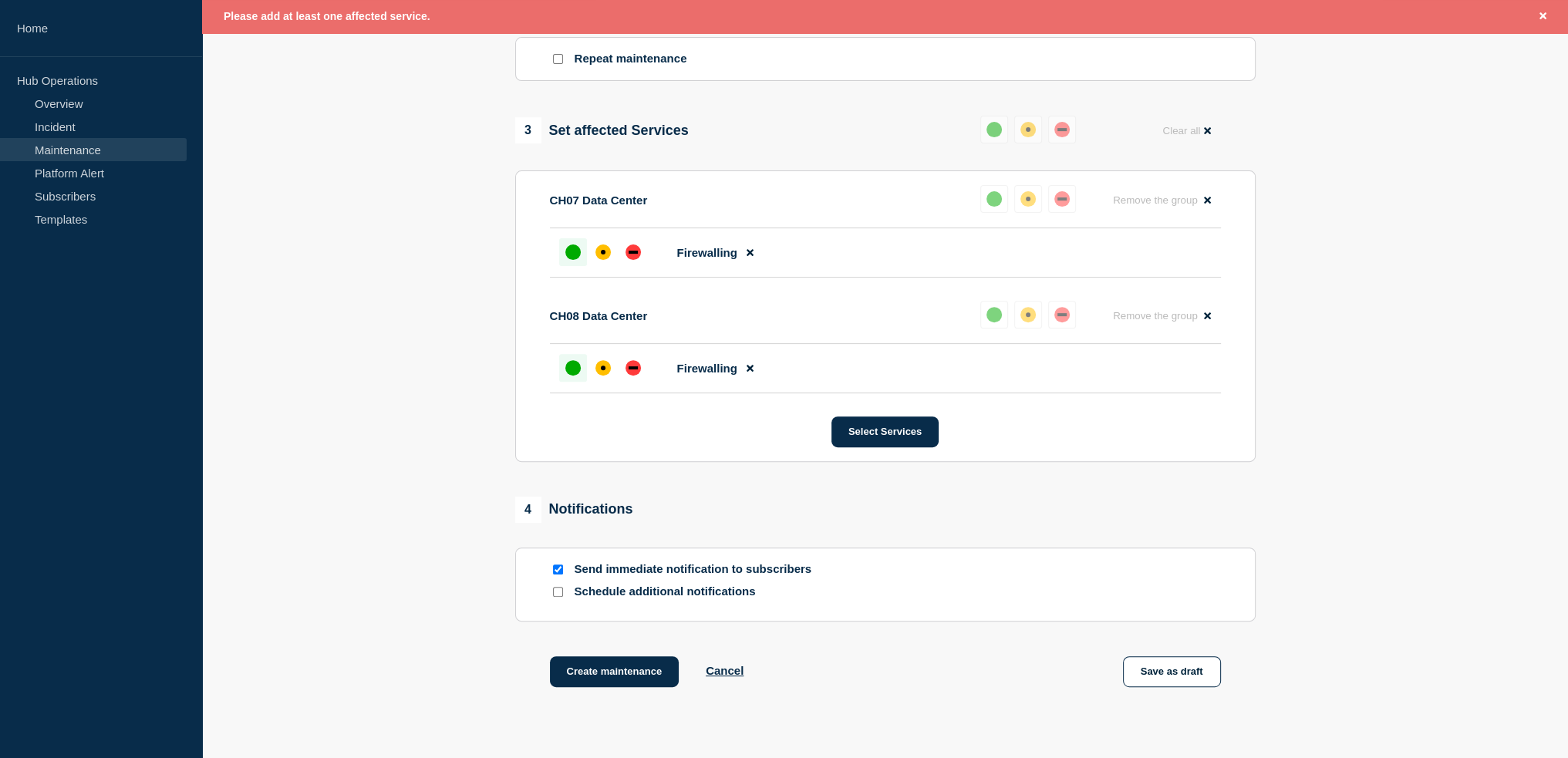
scroll to position [835, 0]
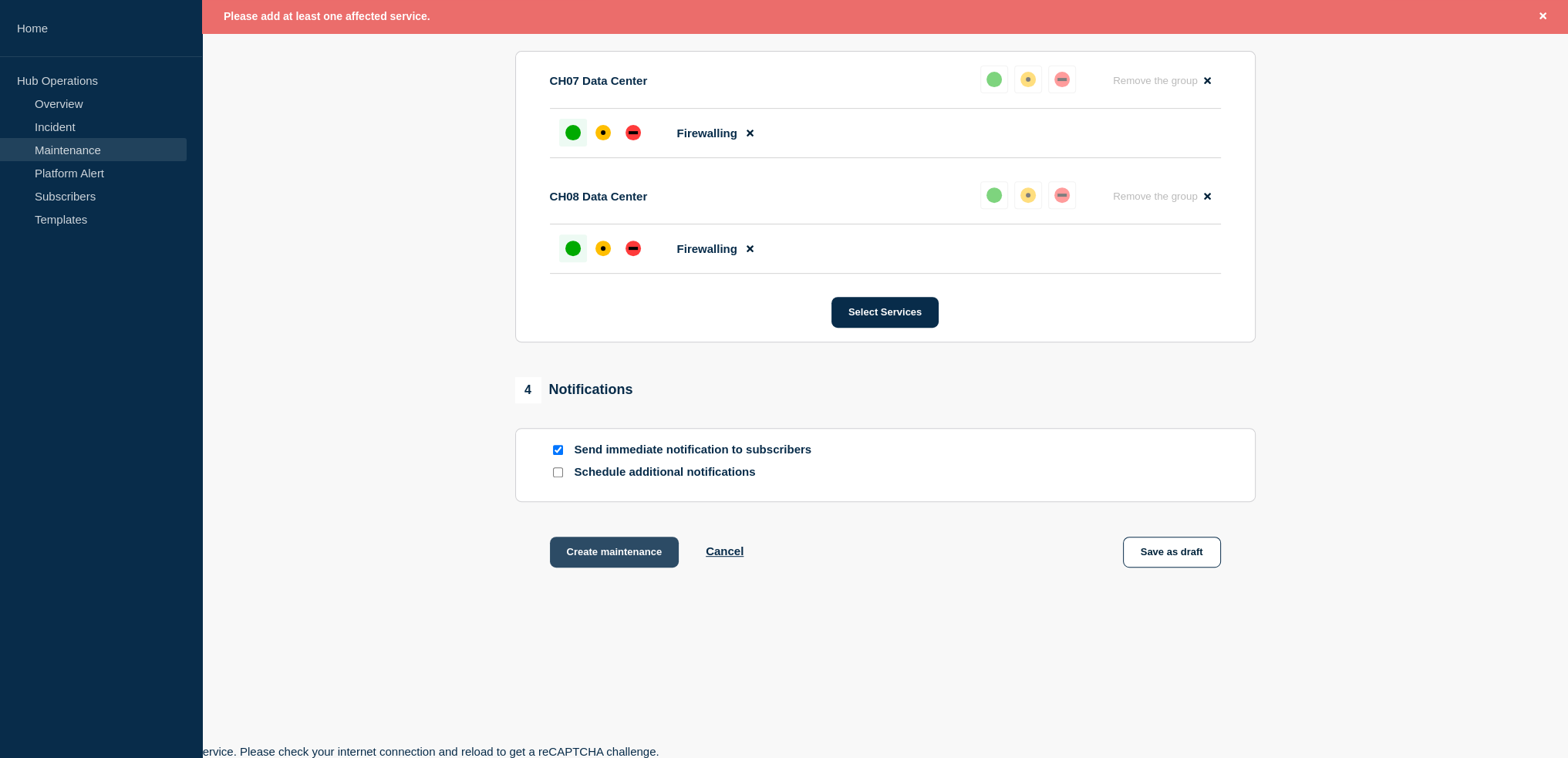
click at [603, 556] on button "Create maintenance" at bounding box center [615, 552] width 130 height 31
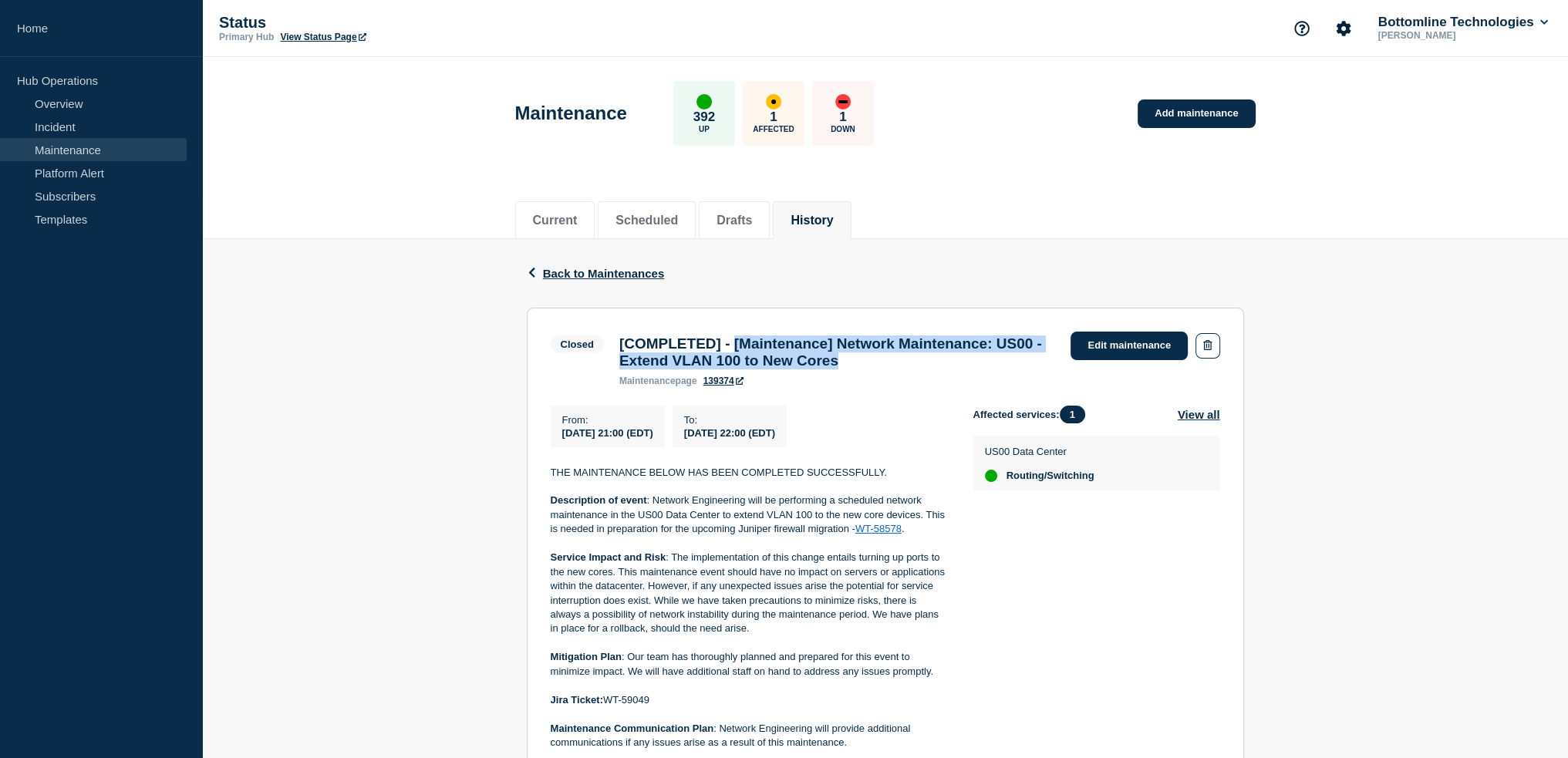
click at [86, 147] on link "Maintenance" at bounding box center [93, 150] width 187 height 23
